Goal: Information Seeking & Learning: Learn about a topic

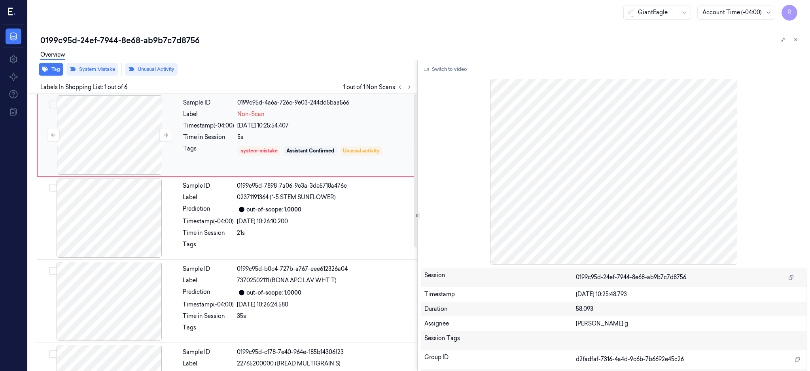
click at [112, 145] on div at bounding box center [109, 134] width 141 height 79
drag, startPoint x: 112, startPoint y: 145, endPoint x: 119, endPoint y: 144, distance: 7.6
click at [119, 144] on div at bounding box center [109, 134] width 141 height 79
click at [463, 70] on button "Switch to video" at bounding box center [445, 69] width 49 height 13
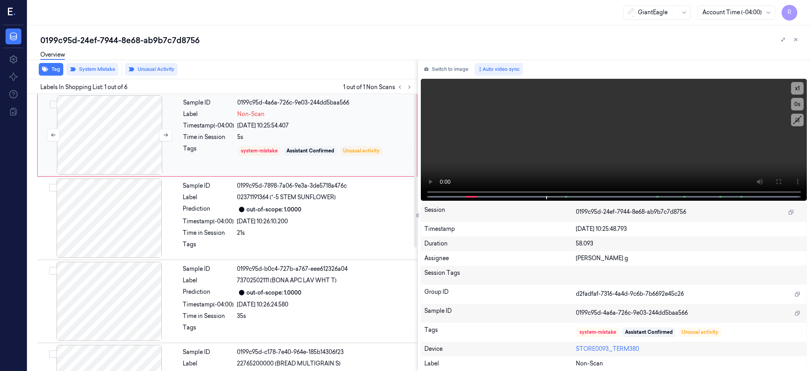
click at [106, 141] on div at bounding box center [109, 134] width 141 height 79
click at [781, 180] on icon at bounding box center [778, 181] width 6 height 6
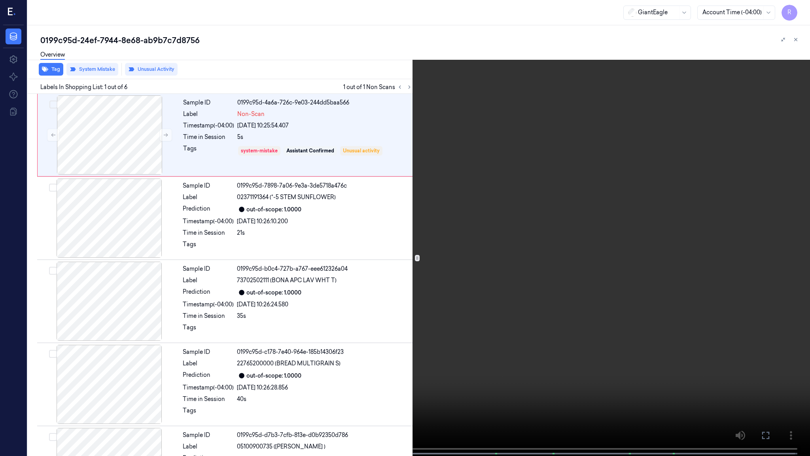
click at [296, 366] on video at bounding box center [405, 228] width 810 height 457
click at [134, 370] on video at bounding box center [405, 228] width 810 height 457
click at [107, 370] on span at bounding box center [109, 453] width 4 height 4
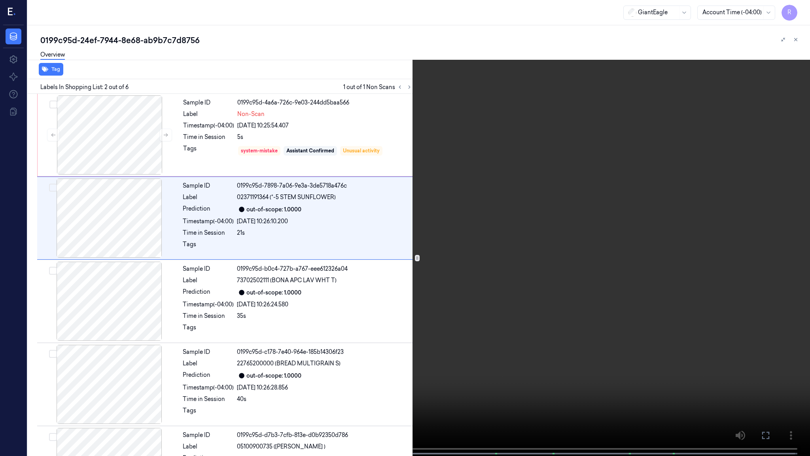
click at [524, 220] on video at bounding box center [405, 228] width 810 height 457
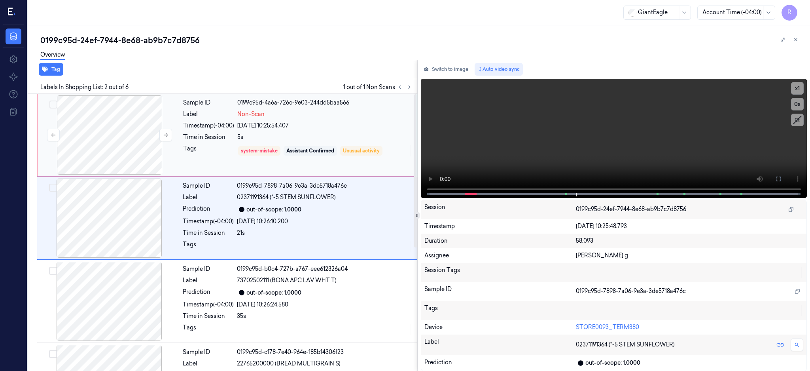
click at [119, 133] on div at bounding box center [109, 134] width 141 height 79
